Goal: Find specific page/section: Find specific page/section

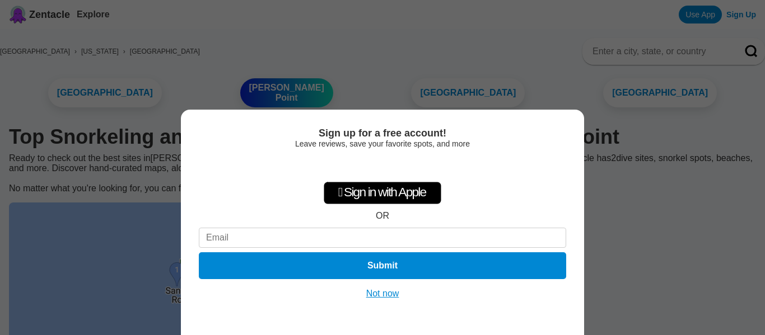
click at [385, 291] on button "Not now" at bounding box center [383, 293] width 40 height 11
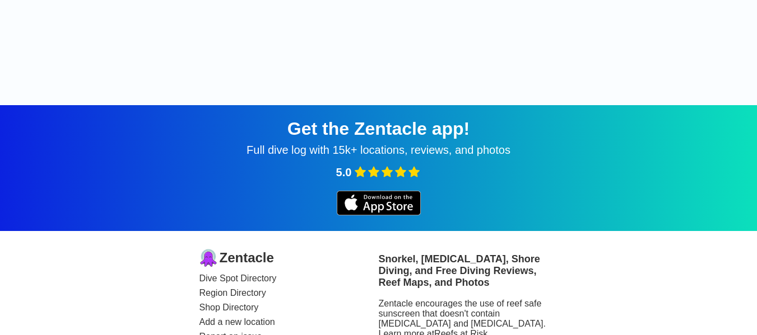
scroll to position [448, 0]
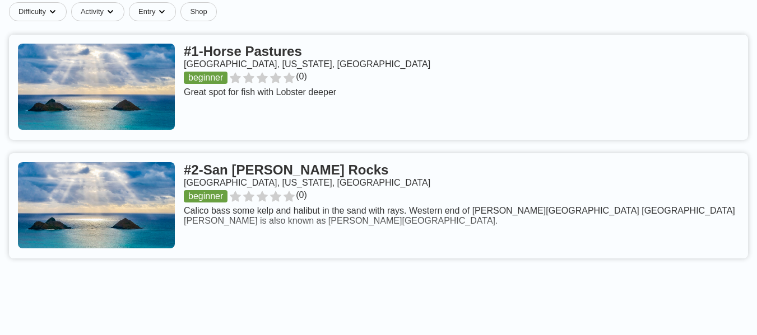
click at [291, 66] on link at bounding box center [378, 87] width 739 height 105
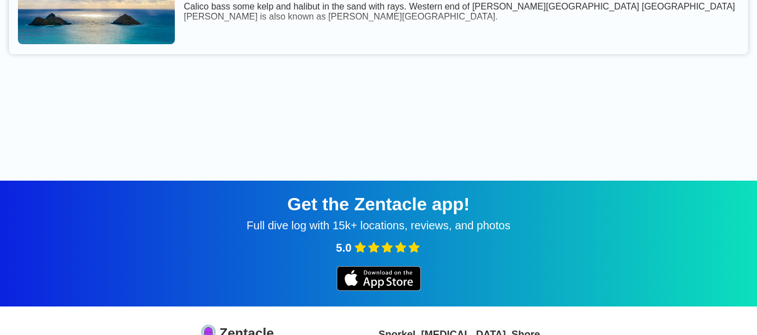
scroll to position [672, 0]
